Goal: Transaction & Acquisition: Download file/media

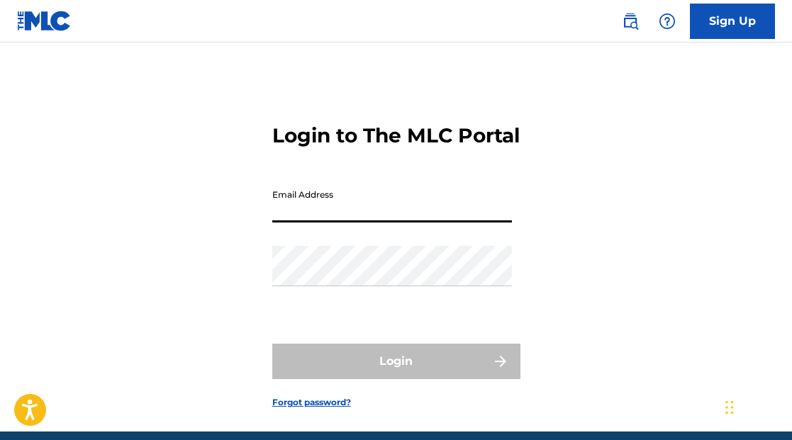
click at [330, 223] on input "Email Address" at bounding box center [392, 202] width 240 height 40
type input "[EMAIL_ADDRESS][DOMAIN_NAME]"
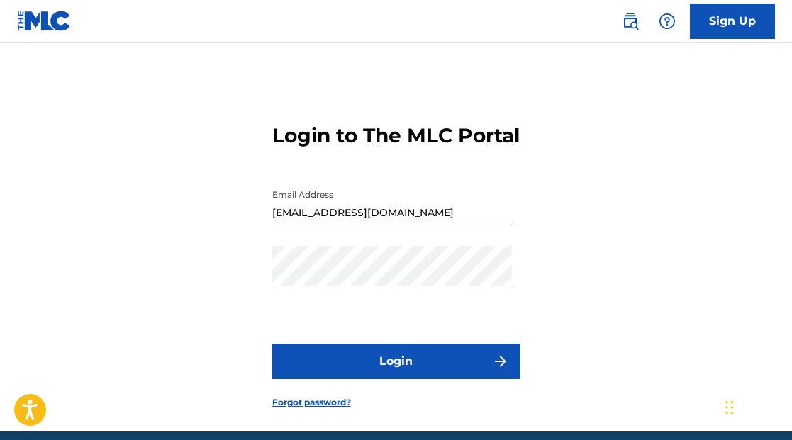
click at [343, 379] on button "Login" at bounding box center [396, 361] width 248 height 35
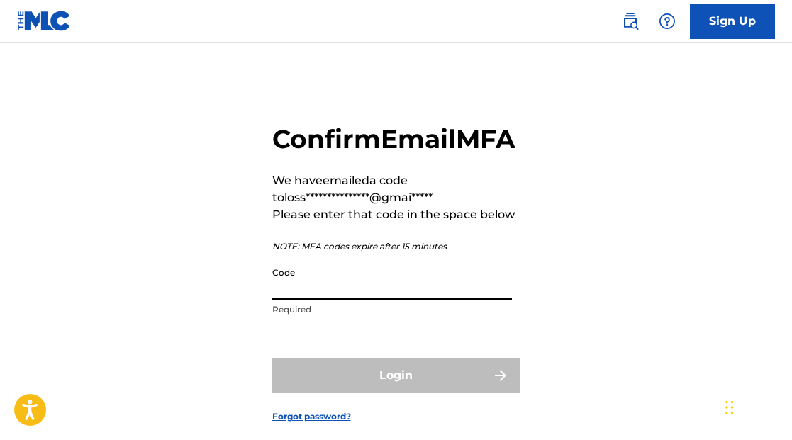
click at [314, 301] on input "Code" at bounding box center [392, 280] width 240 height 40
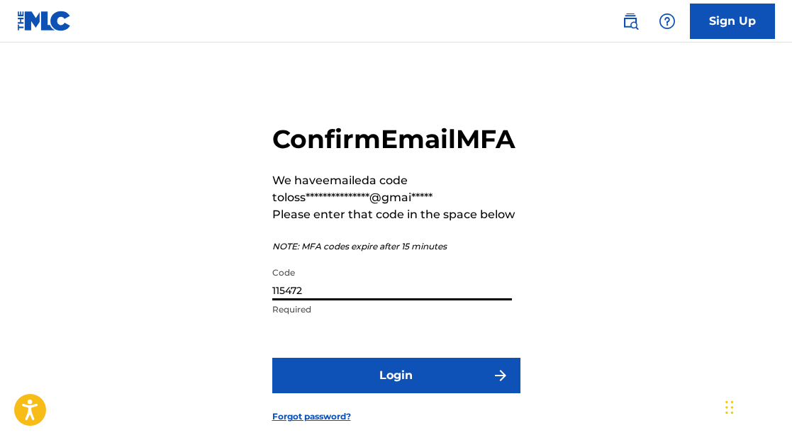
type input "115472"
click at [272, 358] on button "Login" at bounding box center [396, 375] width 248 height 35
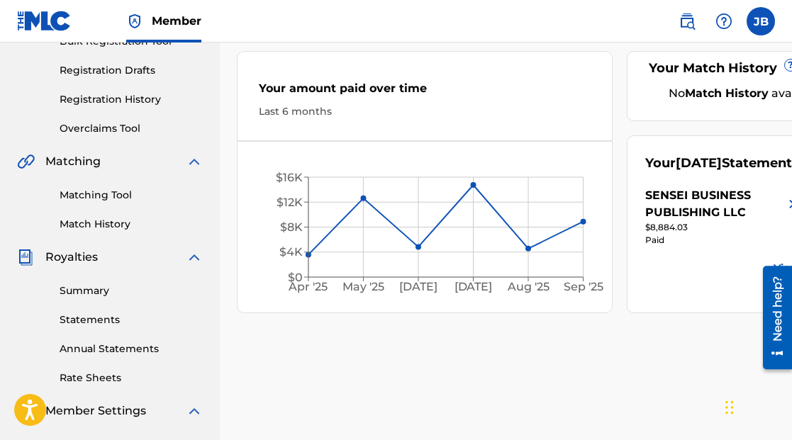
scroll to position [227, 0]
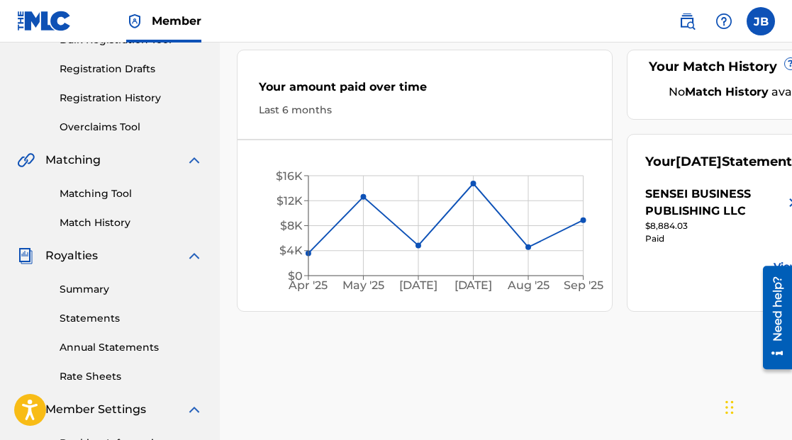
click at [103, 317] on link "Statements" at bounding box center [131, 318] width 143 height 15
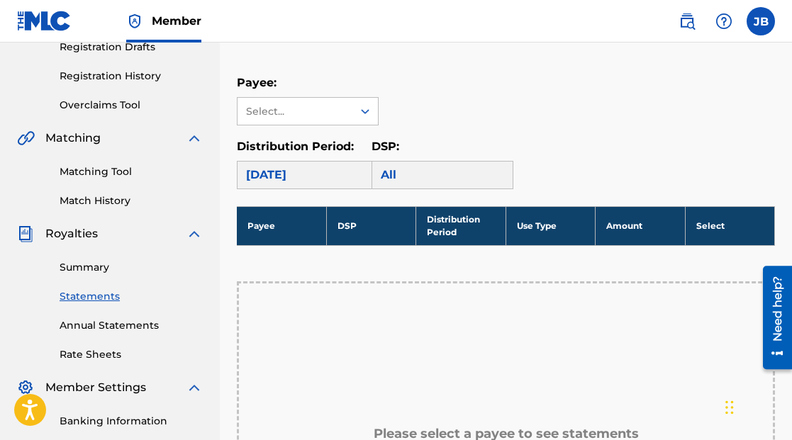
scroll to position [251, 0]
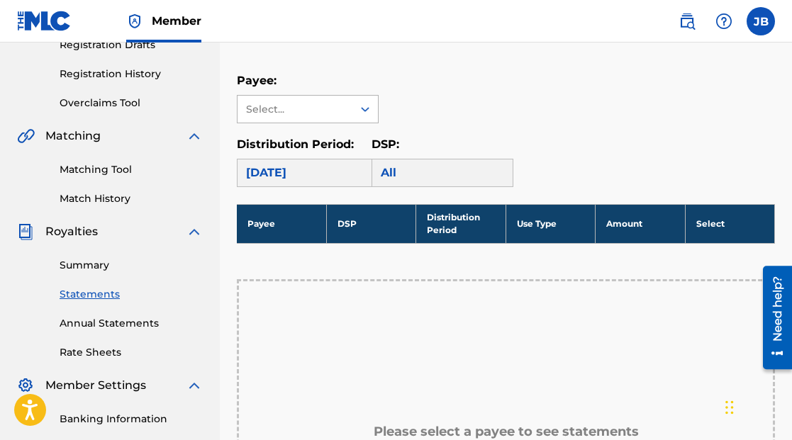
click at [342, 111] on div "Select..." at bounding box center [294, 109] width 96 height 15
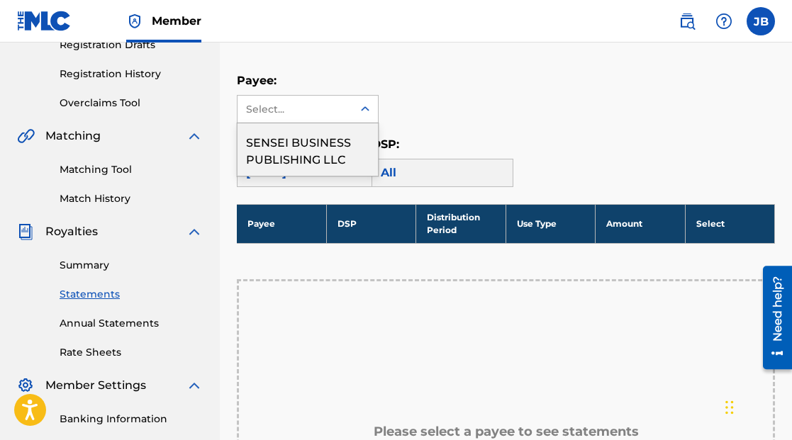
click at [334, 152] on div "SENSEI BUSINESS PUBLISHING LLC" at bounding box center [308, 149] width 140 height 52
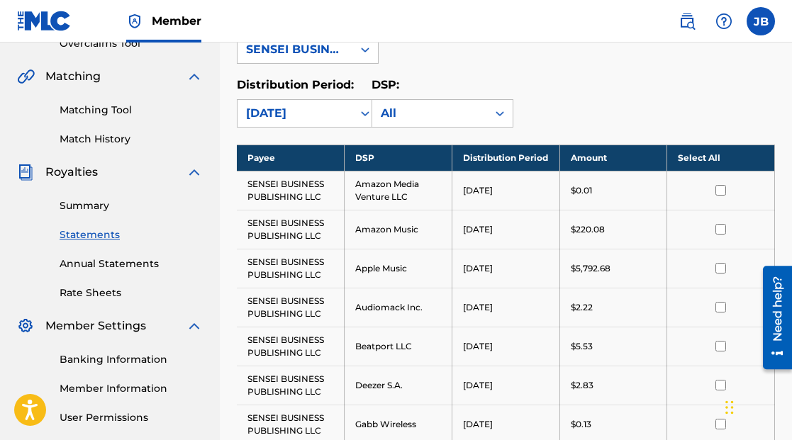
scroll to position [309, 0]
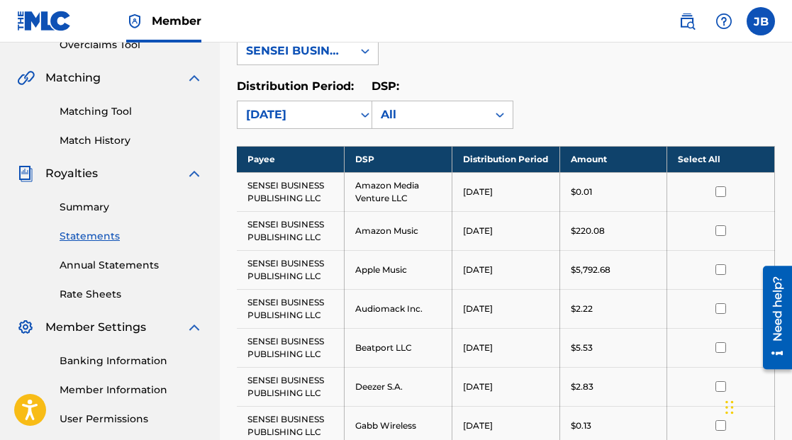
click at [115, 204] on link "Summary" at bounding box center [131, 207] width 143 height 15
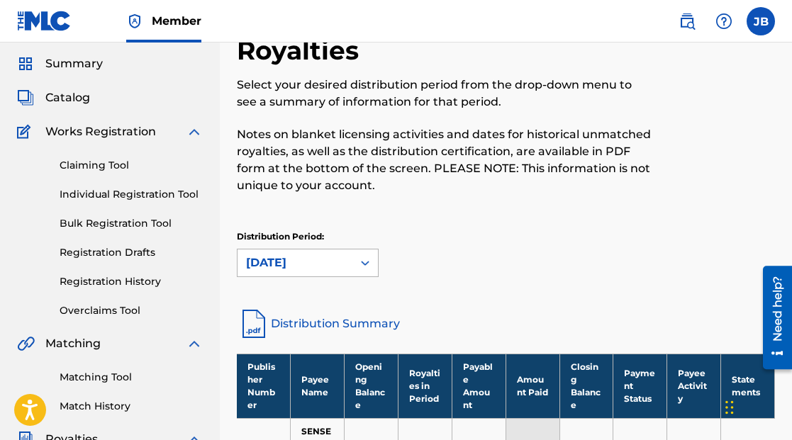
click at [305, 277] on div "[DATE]" at bounding box center [308, 263] width 142 height 28
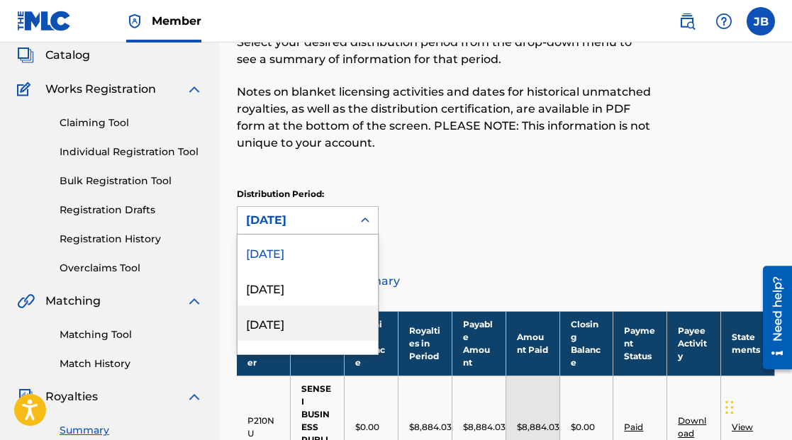
scroll to position [94, 0]
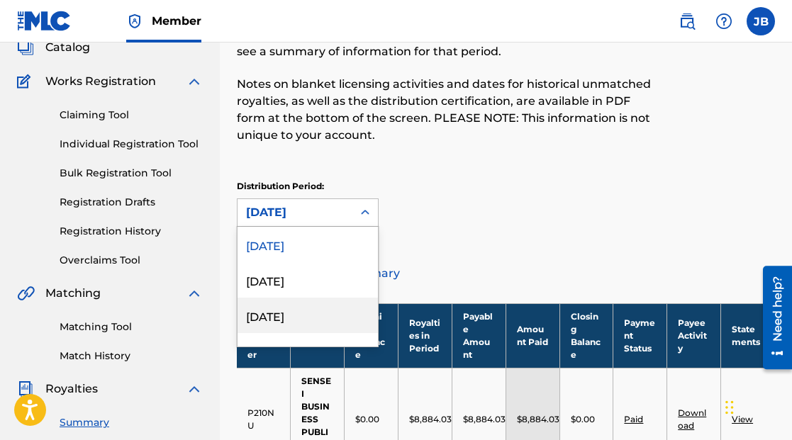
click at [296, 317] on div "[DATE]" at bounding box center [308, 315] width 140 height 35
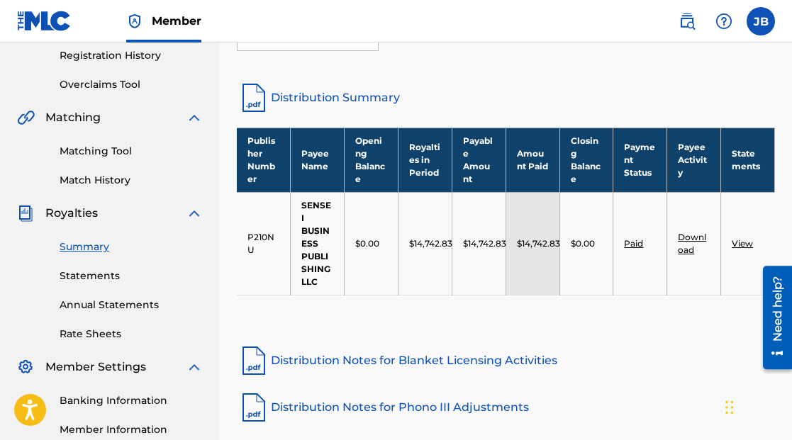
scroll to position [269, 0]
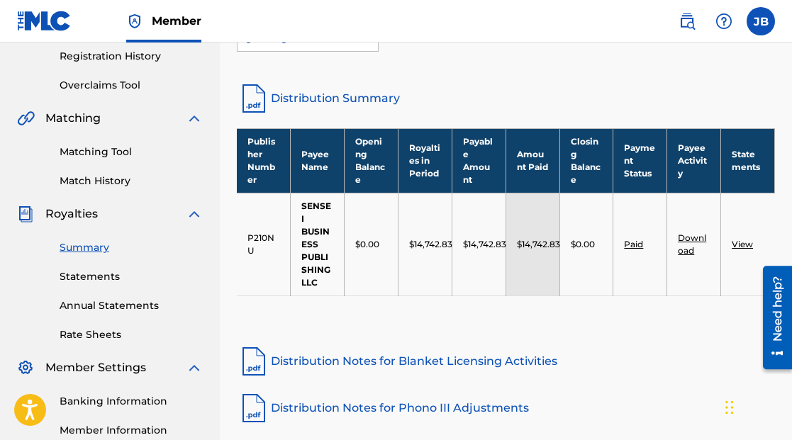
click at [337, 102] on link "Distribution Summary" at bounding box center [506, 99] width 538 height 34
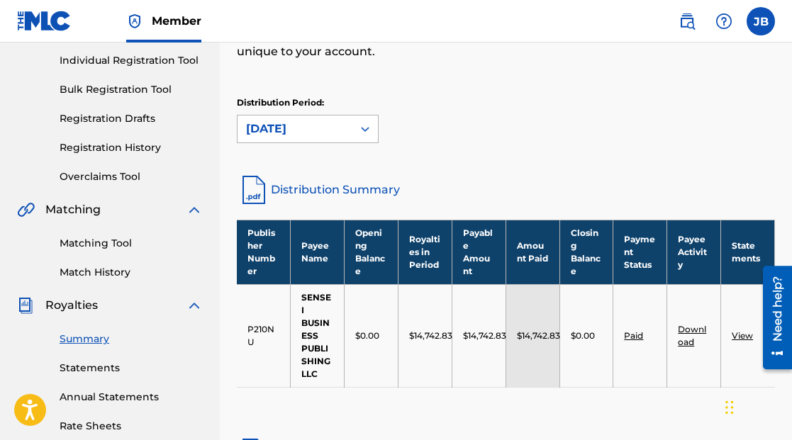
scroll to position [170, 0]
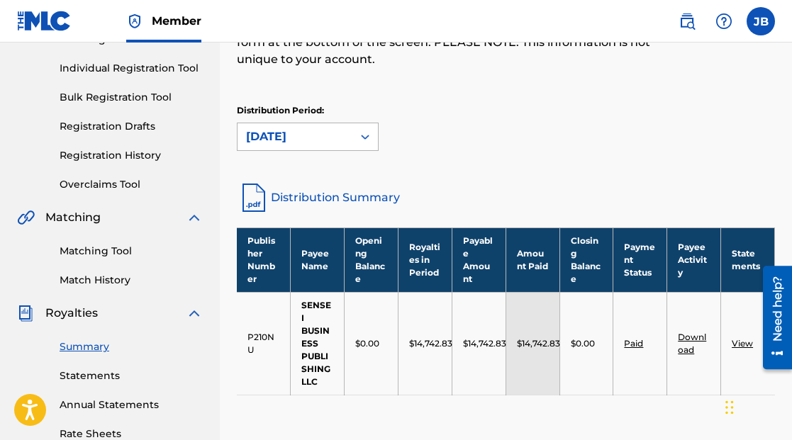
click at [287, 140] on div "[DATE]" at bounding box center [295, 136] width 98 height 17
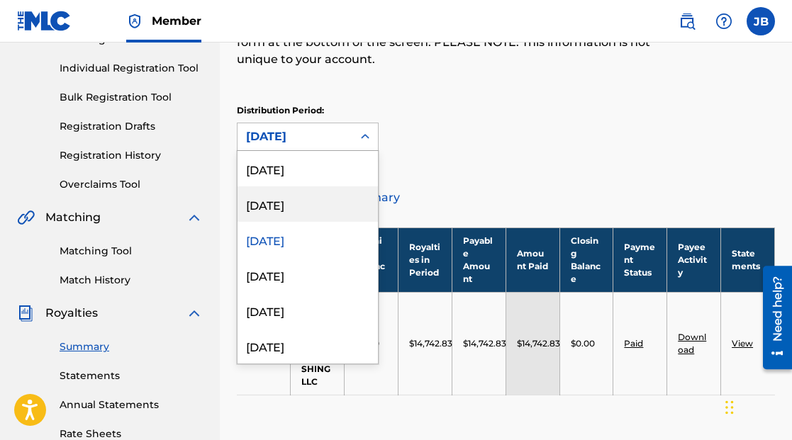
click at [279, 204] on div "[DATE]" at bounding box center [308, 204] width 140 height 35
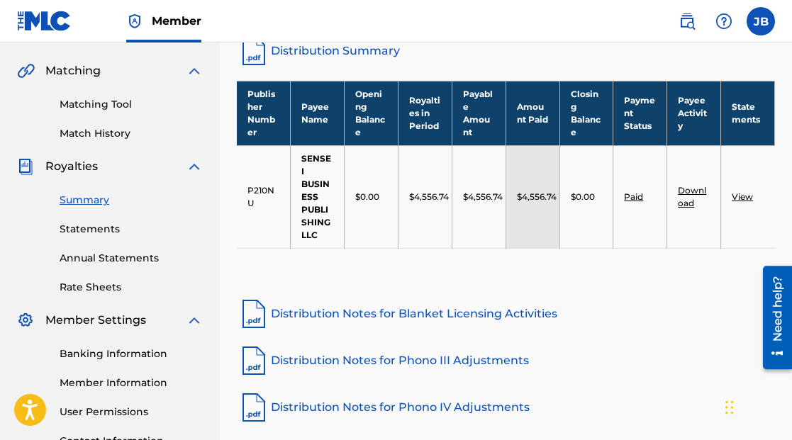
scroll to position [324, 0]
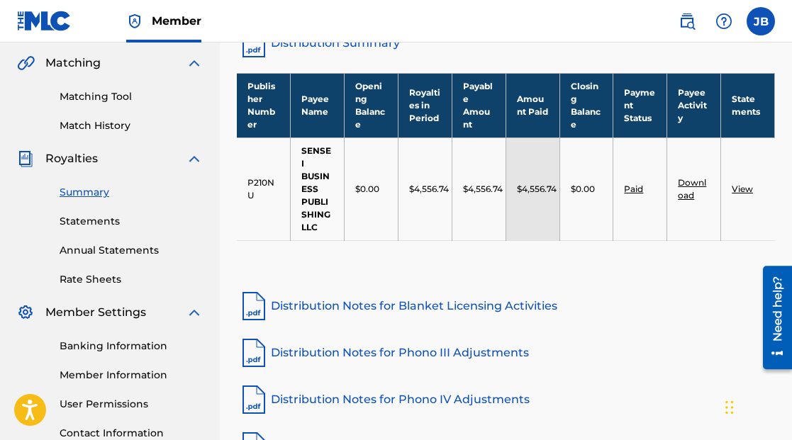
click at [687, 187] on td "Download" at bounding box center [694, 189] width 54 height 103
click at [686, 182] on link "Download" at bounding box center [692, 188] width 28 height 23
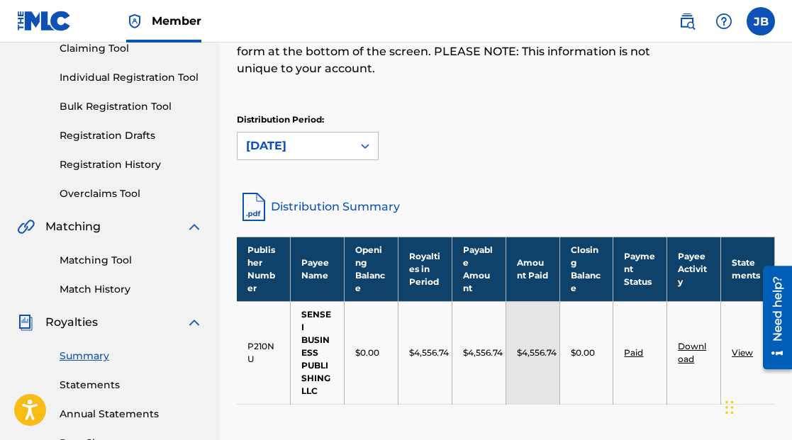
scroll to position [153, 0]
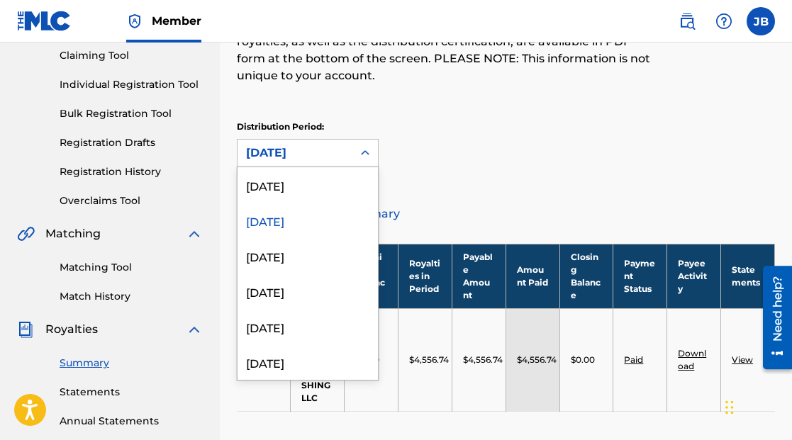
click at [287, 143] on div "[DATE]" at bounding box center [295, 153] width 115 height 27
click at [290, 256] on div "[DATE]" at bounding box center [308, 255] width 140 height 35
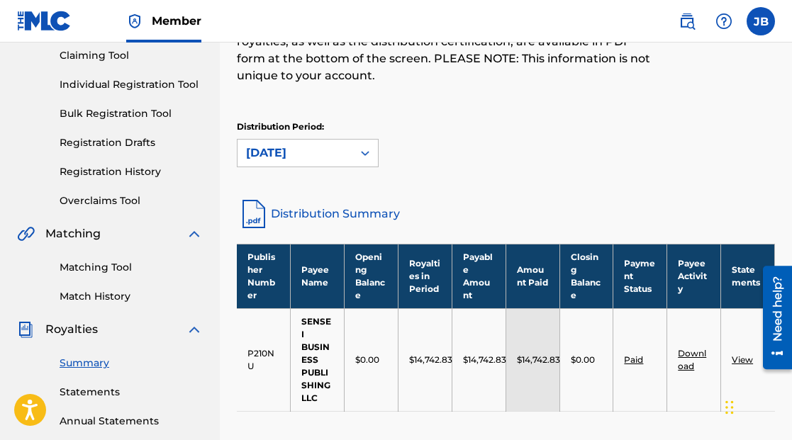
click at [686, 356] on link "Download" at bounding box center [692, 359] width 28 height 23
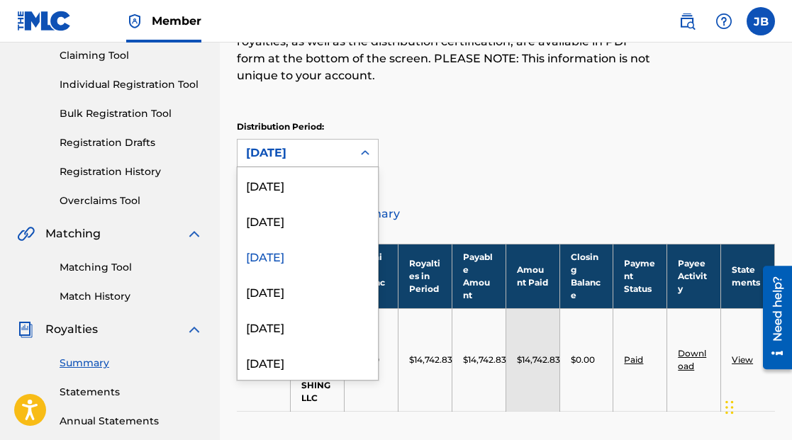
click at [313, 154] on div "[DATE]" at bounding box center [295, 153] width 98 height 17
click at [297, 189] on div "[DATE]" at bounding box center [308, 184] width 140 height 35
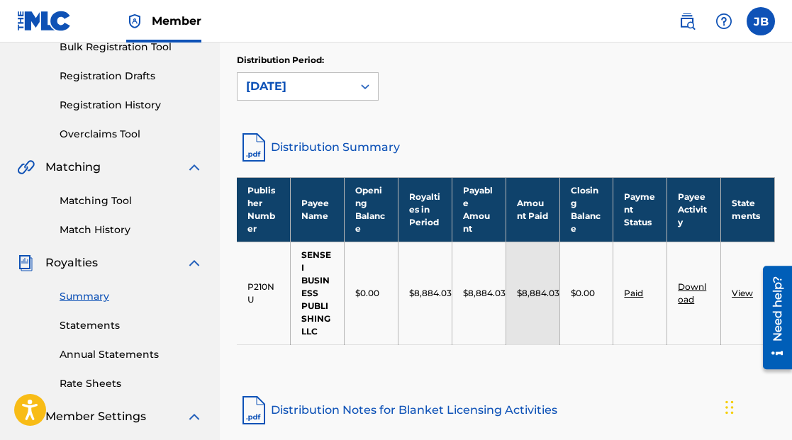
scroll to position [230, 0]
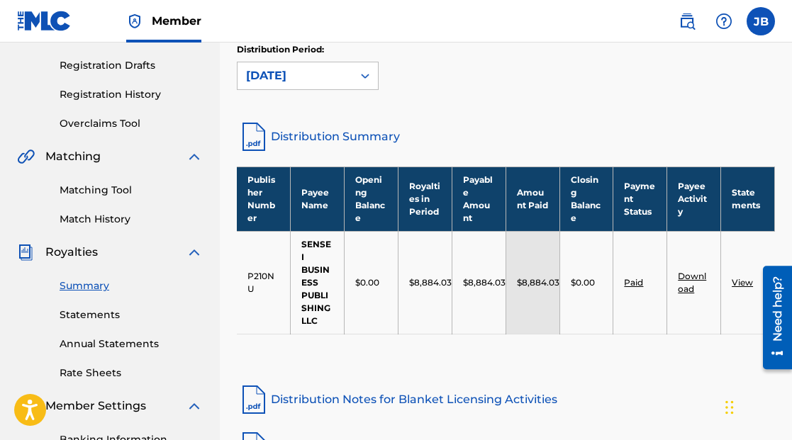
click at [686, 289] on link "Download" at bounding box center [692, 282] width 28 height 23
